Goal: Information Seeking & Learning: Learn about a topic

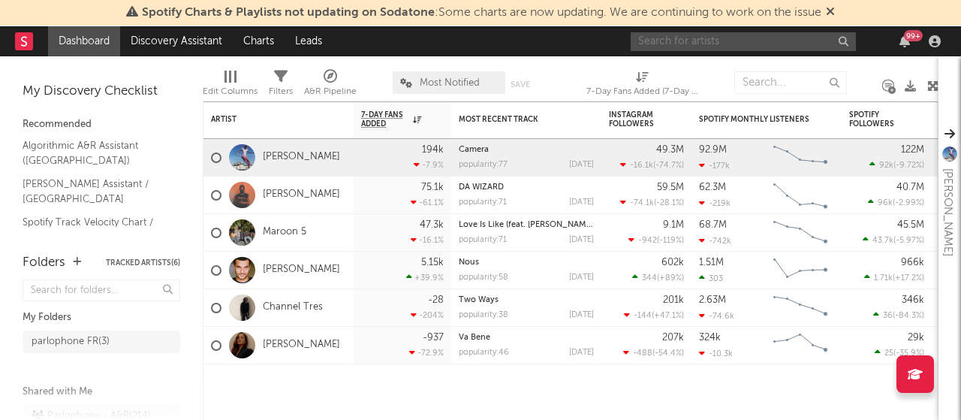
click at [844, 37] on input "text" at bounding box center [743, 41] width 225 height 19
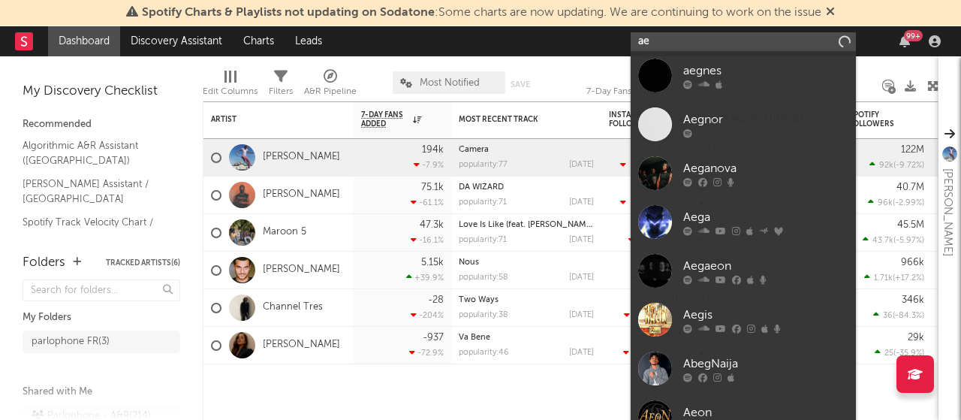
type input "a"
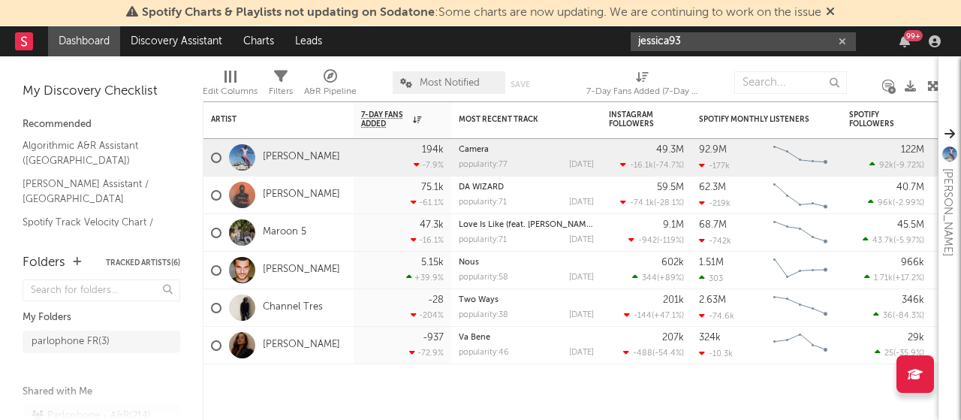
click at [694, 34] on input "jessica93" at bounding box center [743, 41] width 225 height 19
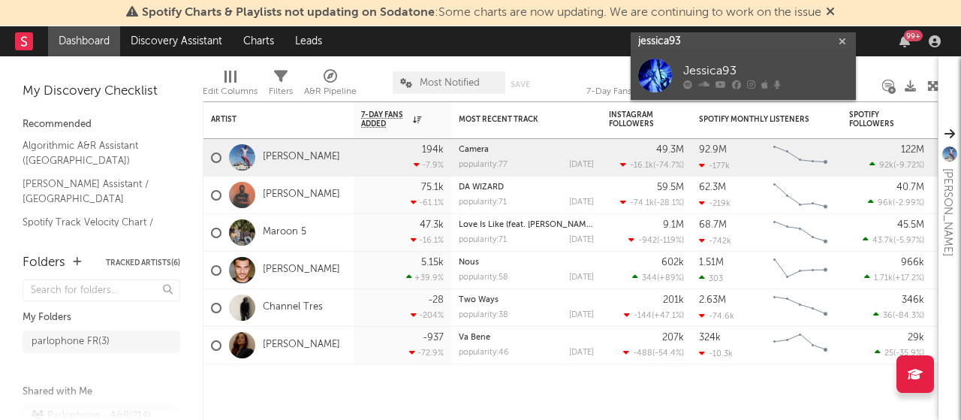
type input "jessica93"
click at [663, 67] on div at bounding box center [655, 76] width 34 height 34
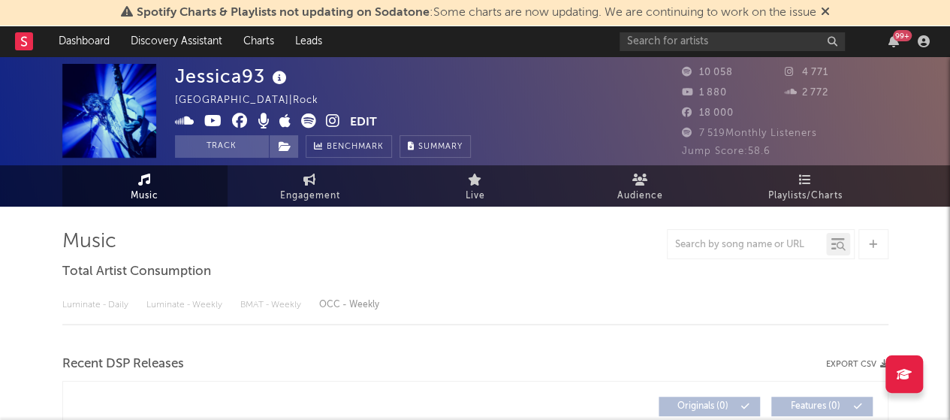
select select "1w"
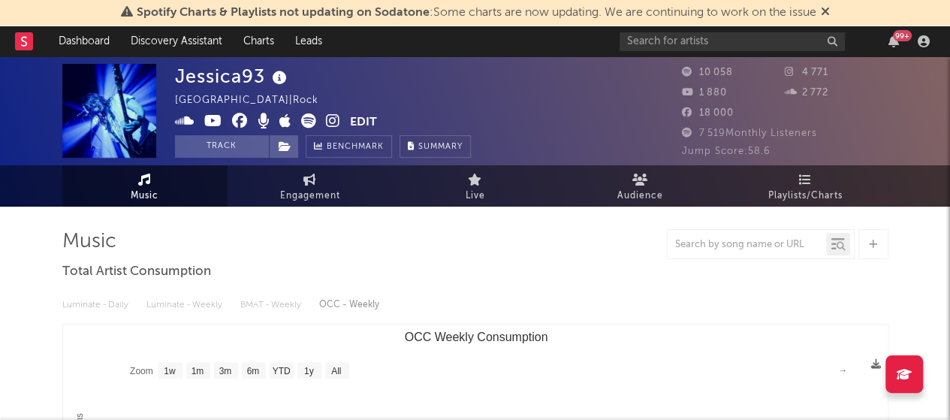
click at [351, 77] on div "Jessica93 France | Rock Edit Track Benchmark Summary" at bounding box center [323, 111] width 296 height 94
click at [360, 64] on div "Jessica93 France | Rock Edit Track Benchmark Summary" at bounding box center [323, 111] width 296 height 94
